Goal: Transaction & Acquisition: Purchase product/service

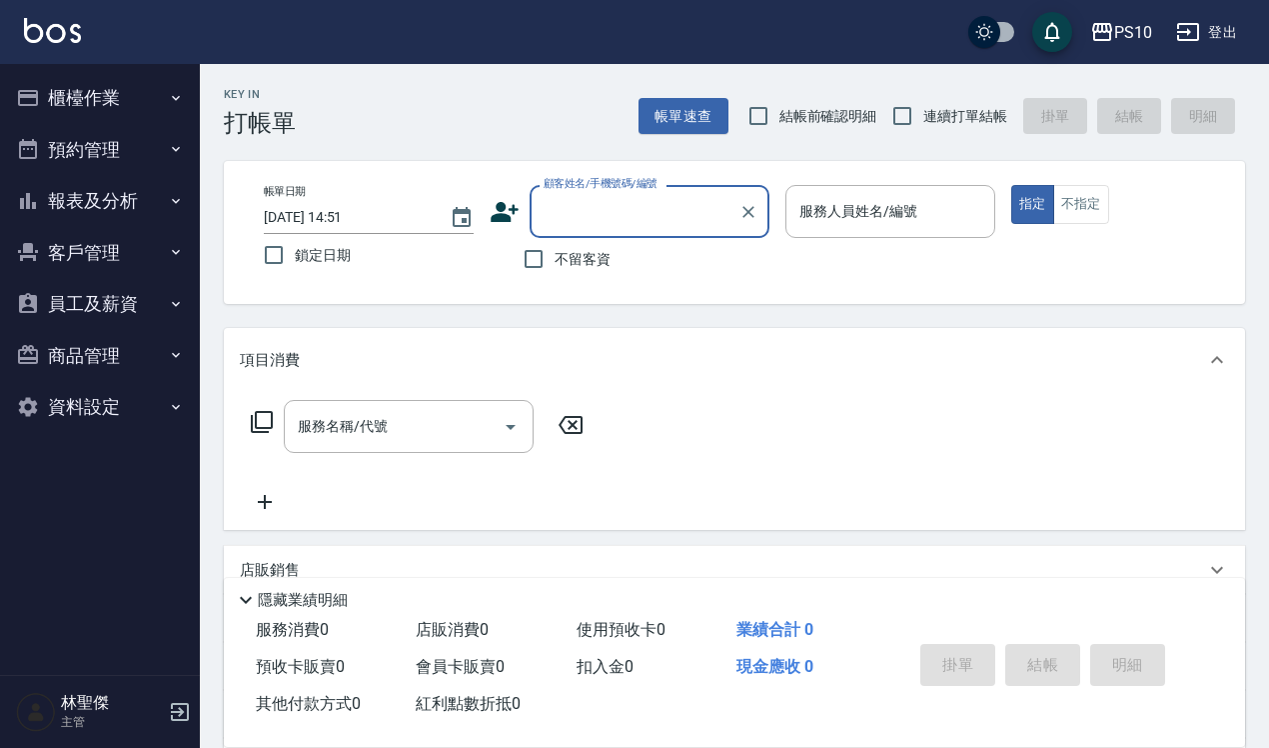
click at [798, 121] on span "結帳前確認明細" at bounding box center [829, 116] width 98 height 21
click at [780, 121] on input "結帳前確認明細" at bounding box center [759, 116] width 42 height 42
checkbox input "true"
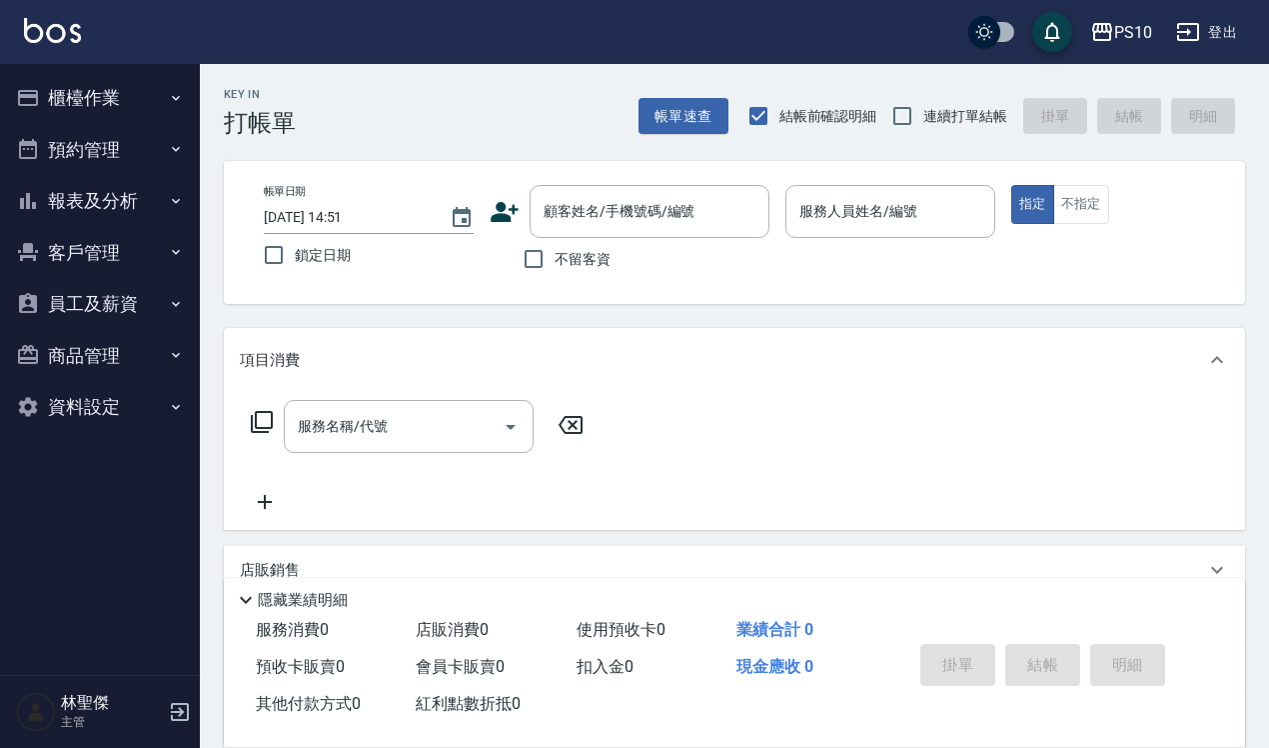
click at [937, 125] on span "連續打單結帳" at bounding box center [966, 116] width 84 height 21
click at [924, 125] on input "連續打單結帳" at bounding box center [903, 116] width 42 height 42
checkbox input "true"
click at [547, 268] on input "不留客資" at bounding box center [534, 259] width 42 height 42
checkbox input "true"
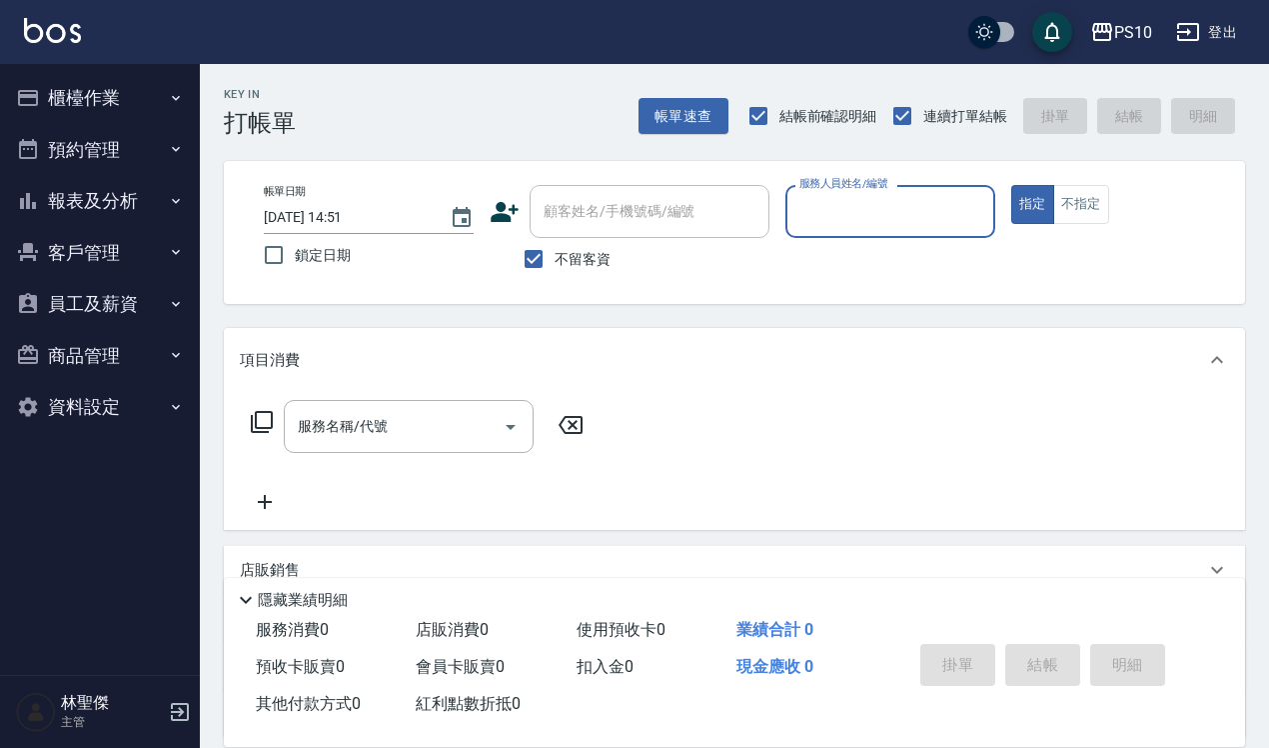
click at [847, 221] on input "服務人員姓名/編號" at bounding box center [891, 211] width 192 height 35
type input "[PERSON_NAME]-12"
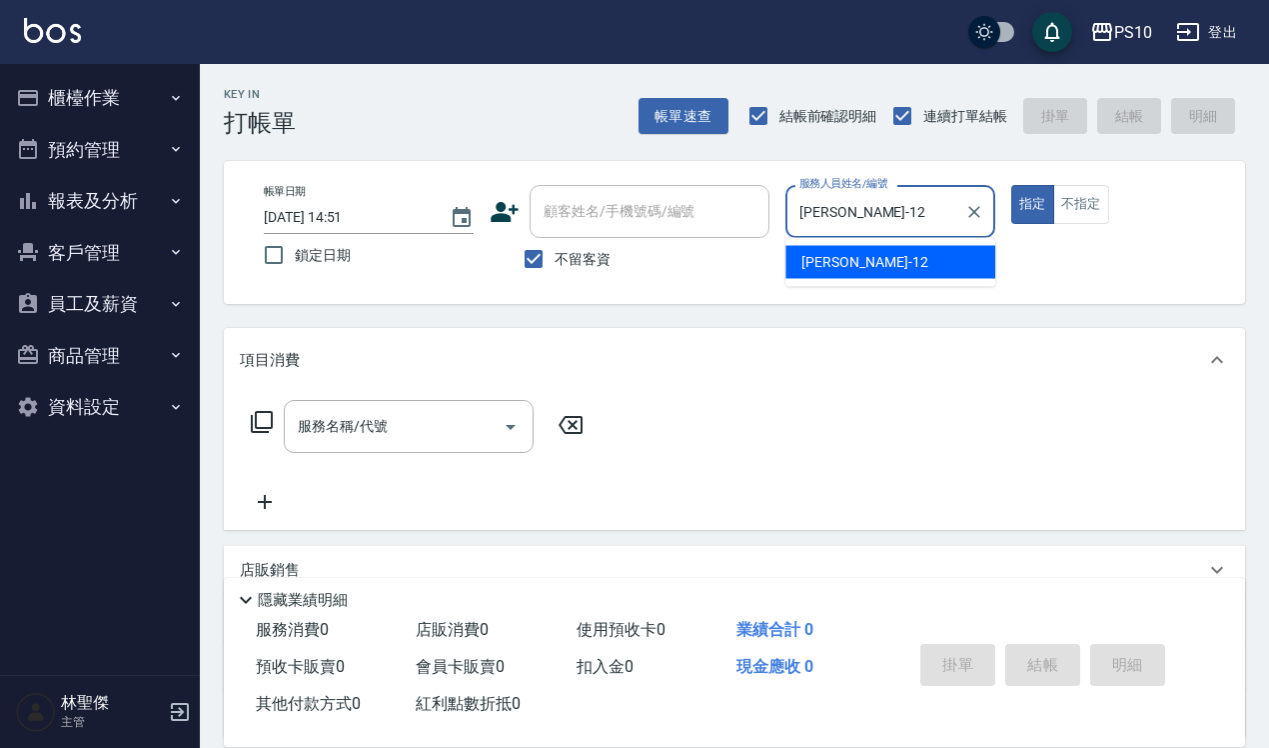
type button "true"
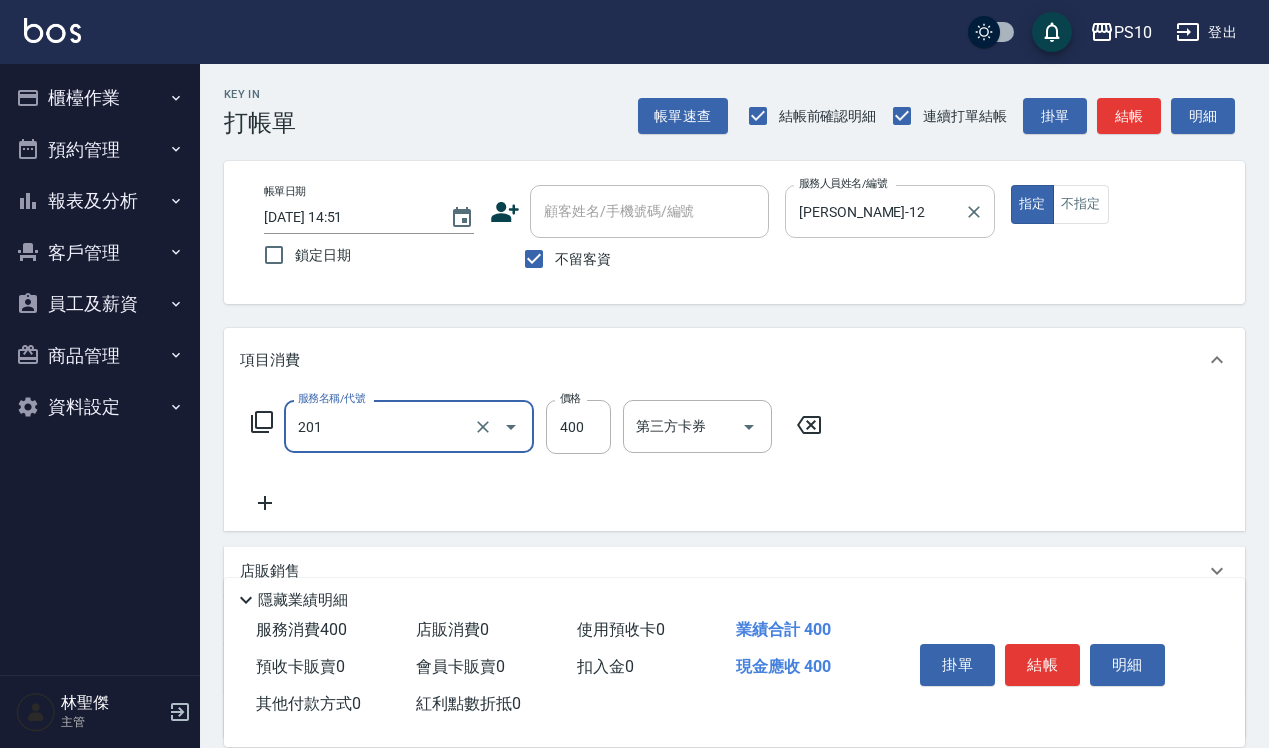
type input "剪髮(201)"
click at [1050, 662] on button "結帳" at bounding box center [1043, 665] width 75 height 42
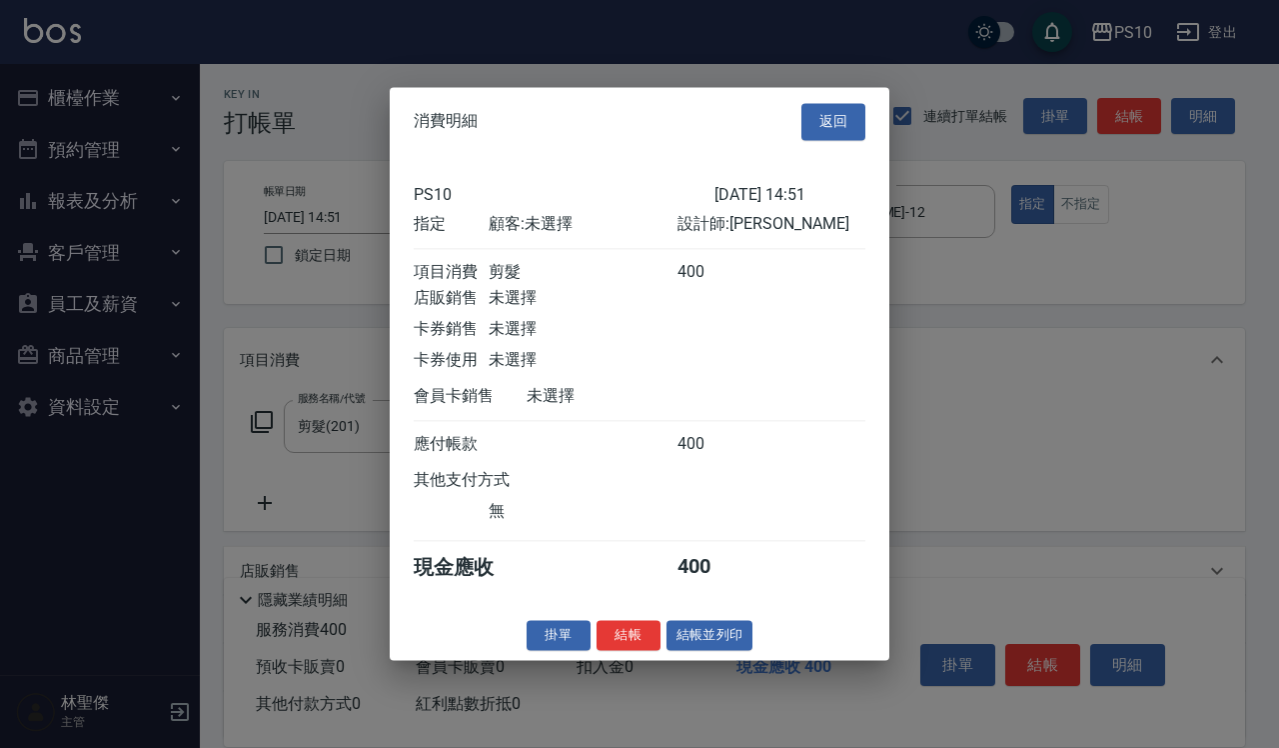
click at [613, 638] on button "結帳" at bounding box center [629, 635] width 64 height 31
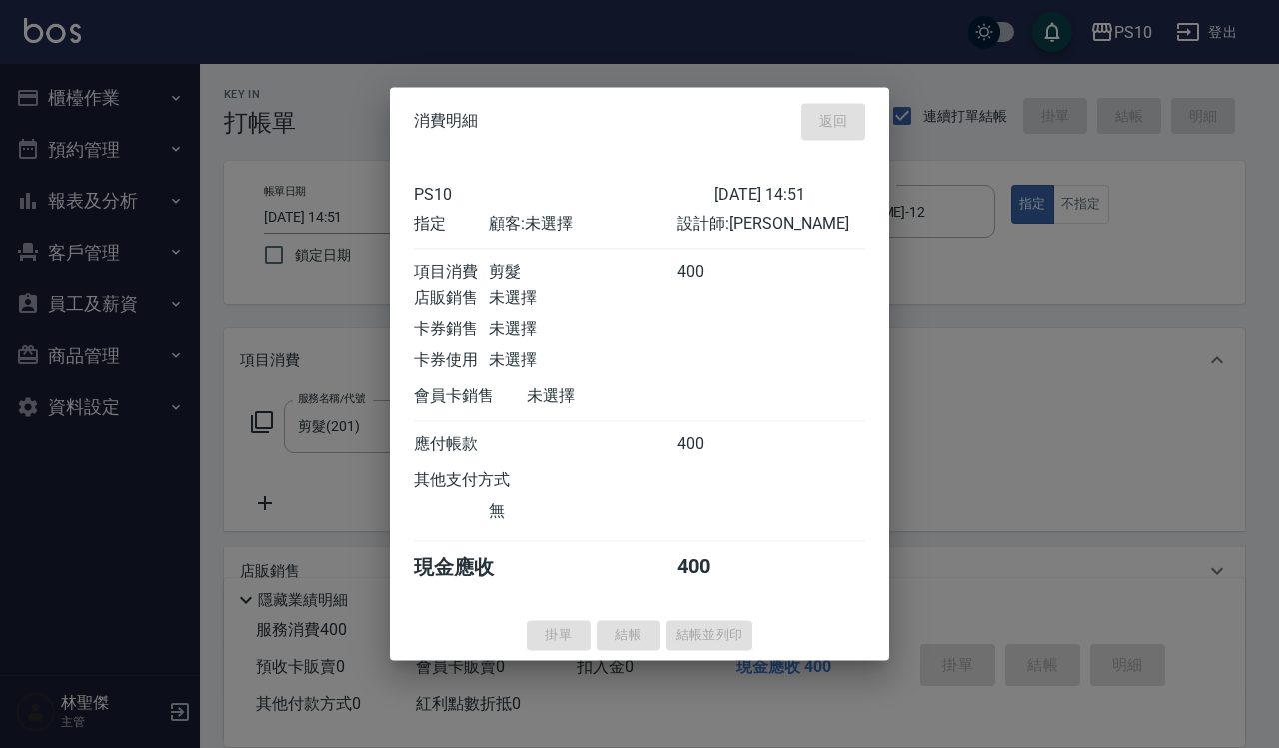
type input "[DATE] 15:35"
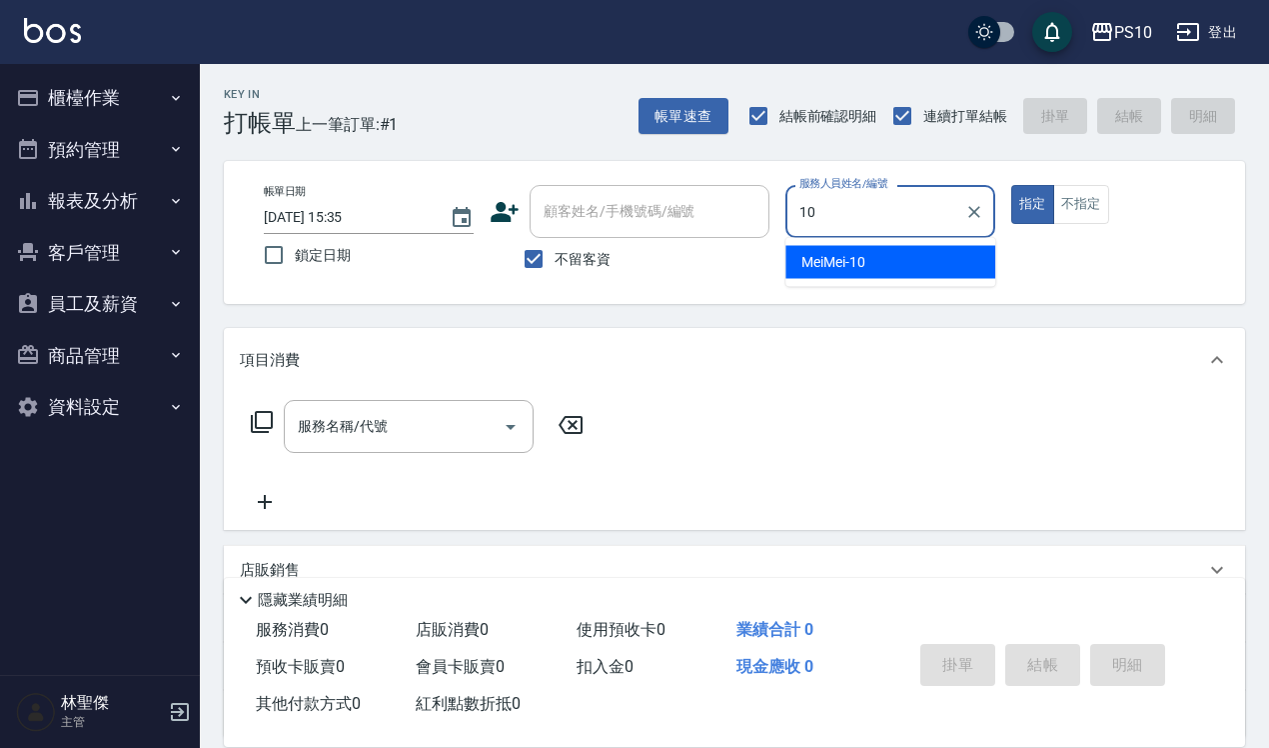
type input "MeiMei-10"
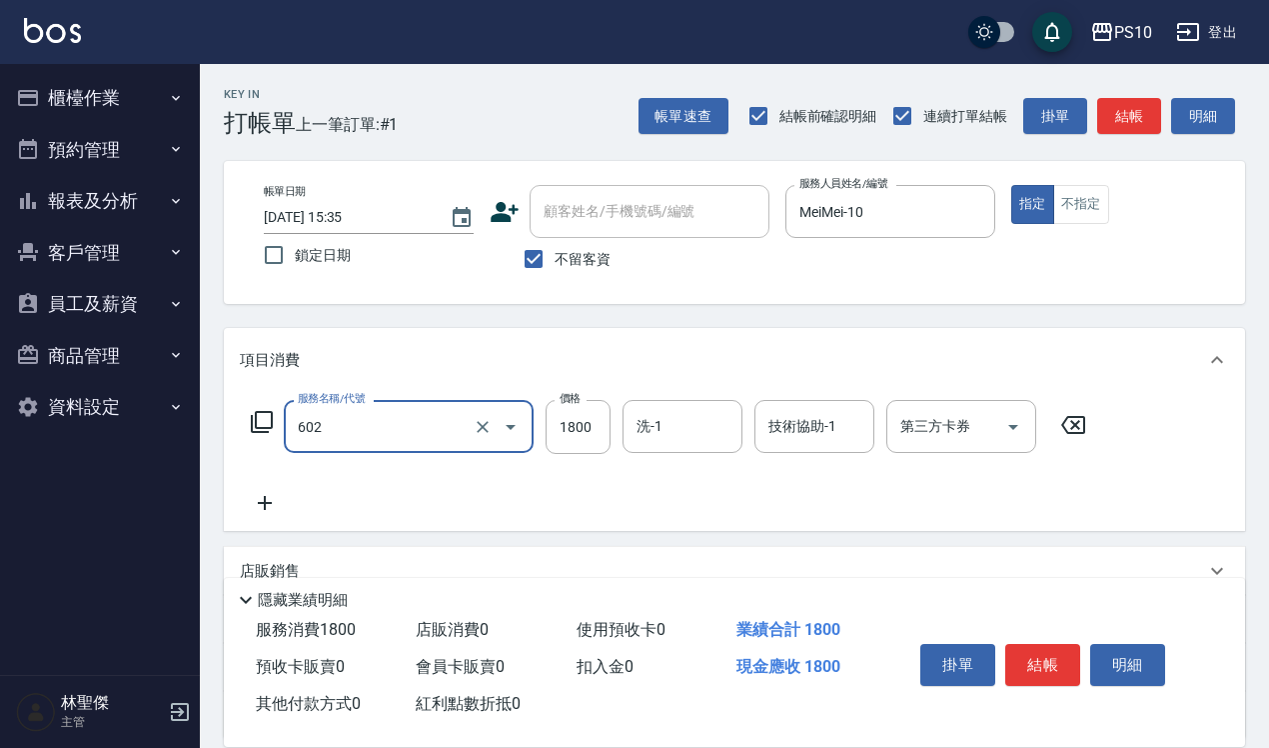
type input "蘆薈髮膜(602)"
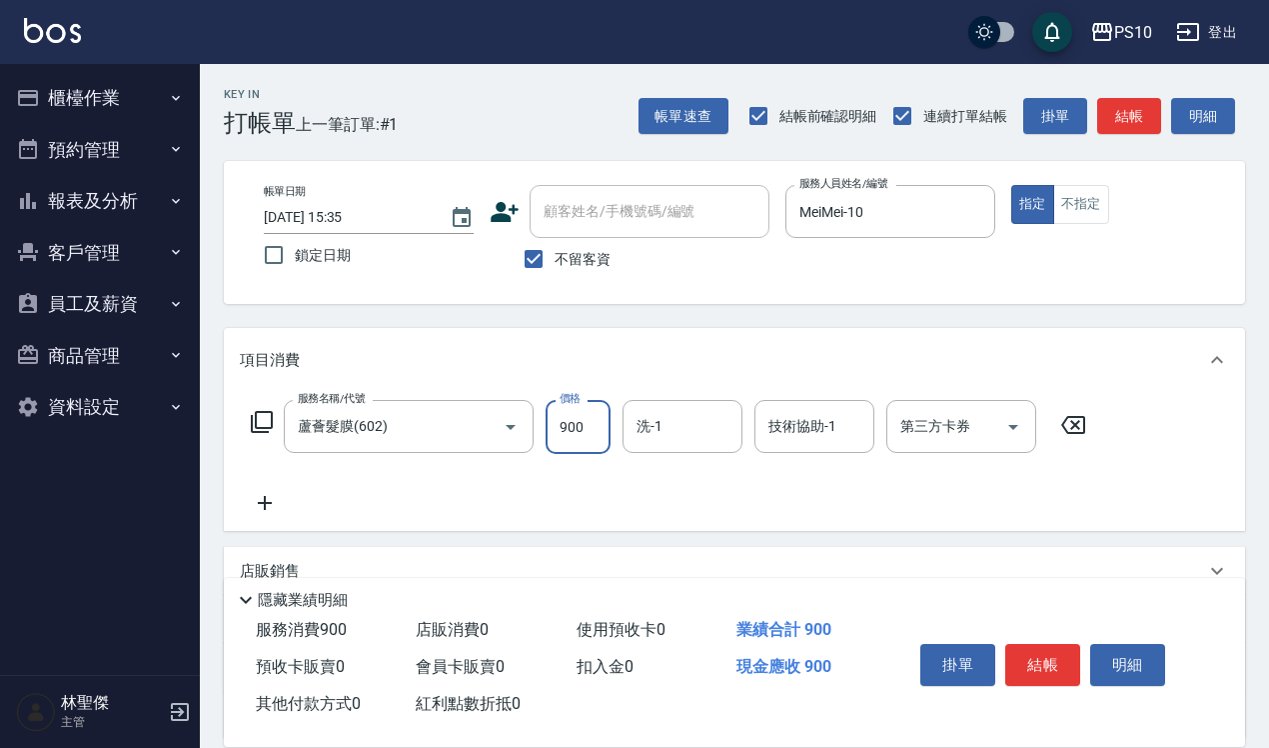
type input "900"
click at [1073, 662] on button "結帳" at bounding box center [1043, 665] width 75 height 42
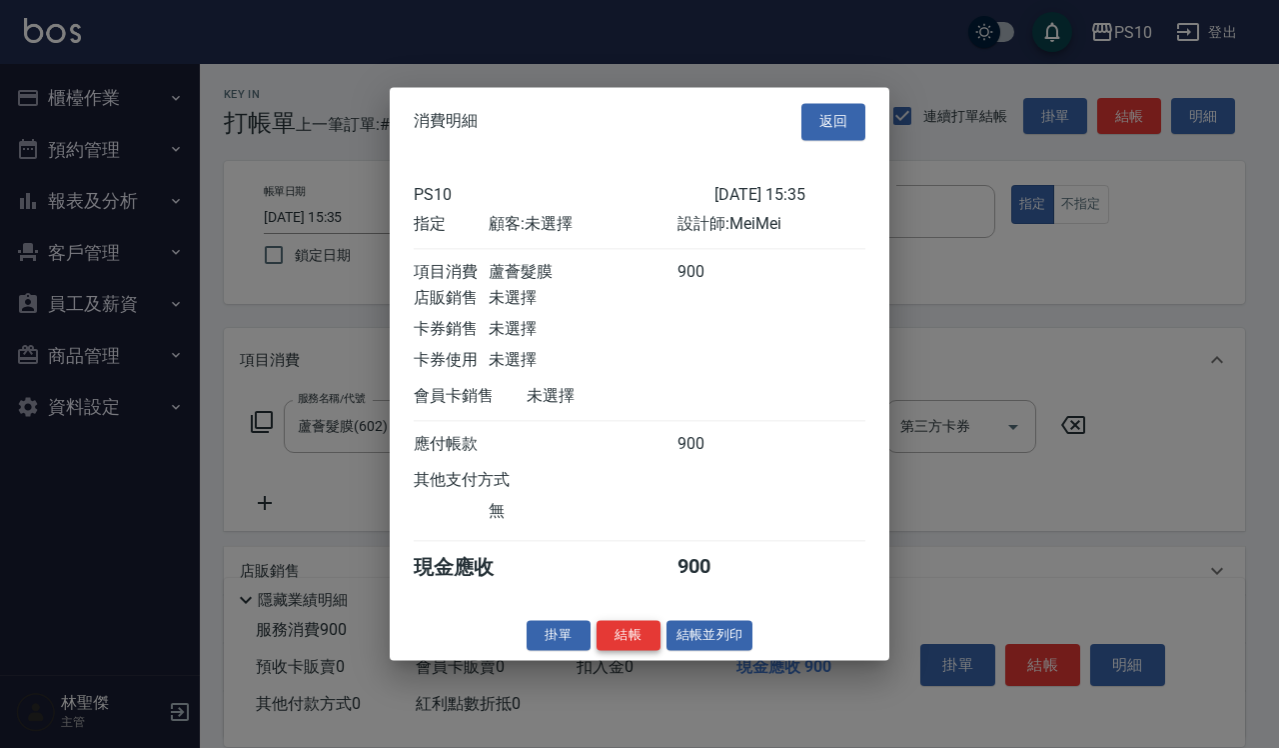
click at [618, 651] on button "結帳" at bounding box center [629, 635] width 64 height 31
